Goal: Check status: Check status

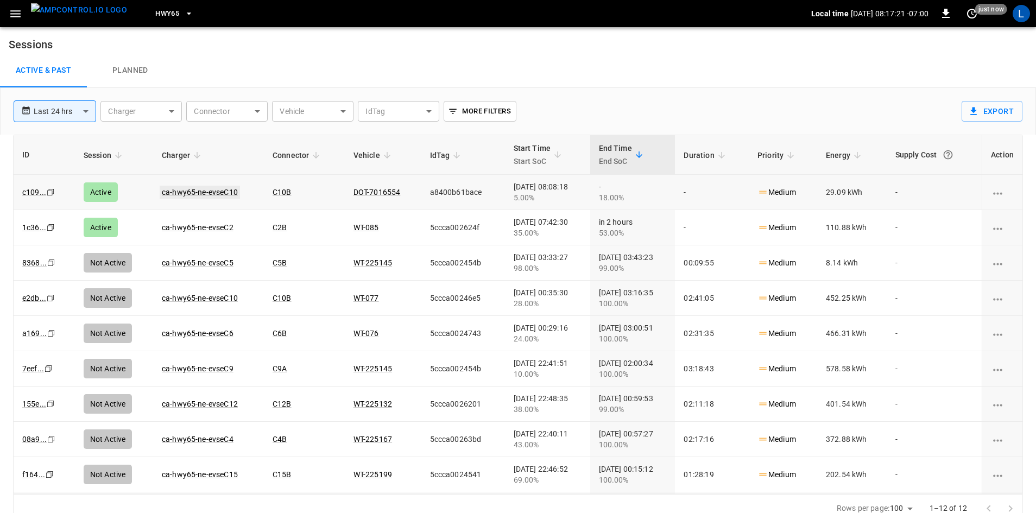
click at [222, 192] on link "ca-hwy65-ne-evseC10" at bounding box center [200, 192] width 80 height 13
click at [215, 188] on link "ca-hwy65-ne-evseC10" at bounding box center [200, 192] width 80 height 13
click at [195, 189] on link "ca-hwy65-ne-evseC2" at bounding box center [198, 192] width 76 height 13
